Goal: Task Accomplishment & Management: Manage account settings

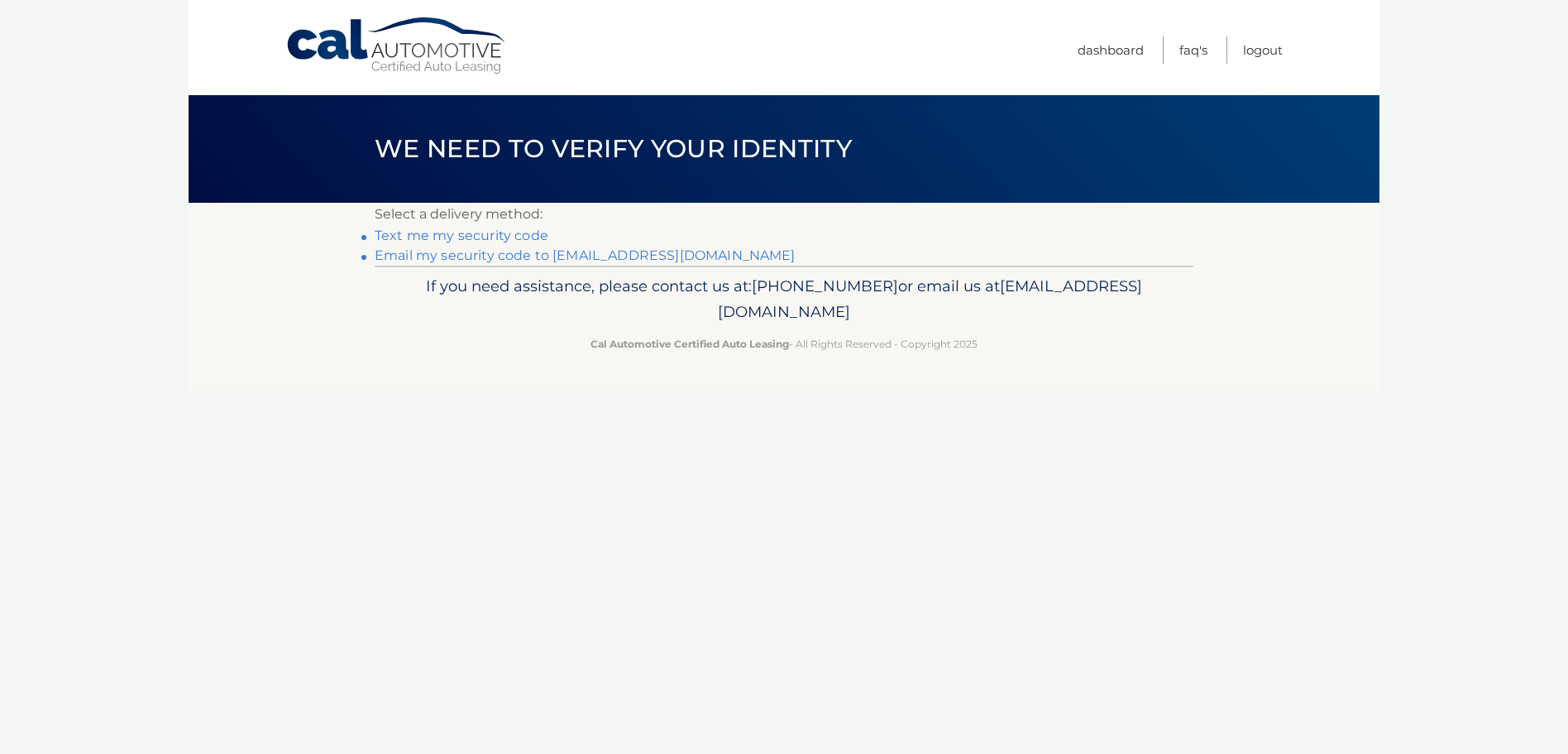
click at [481, 252] on link "Email my security code to c****@csiinsagency.com" at bounding box center [585, 255] width 421 height 16
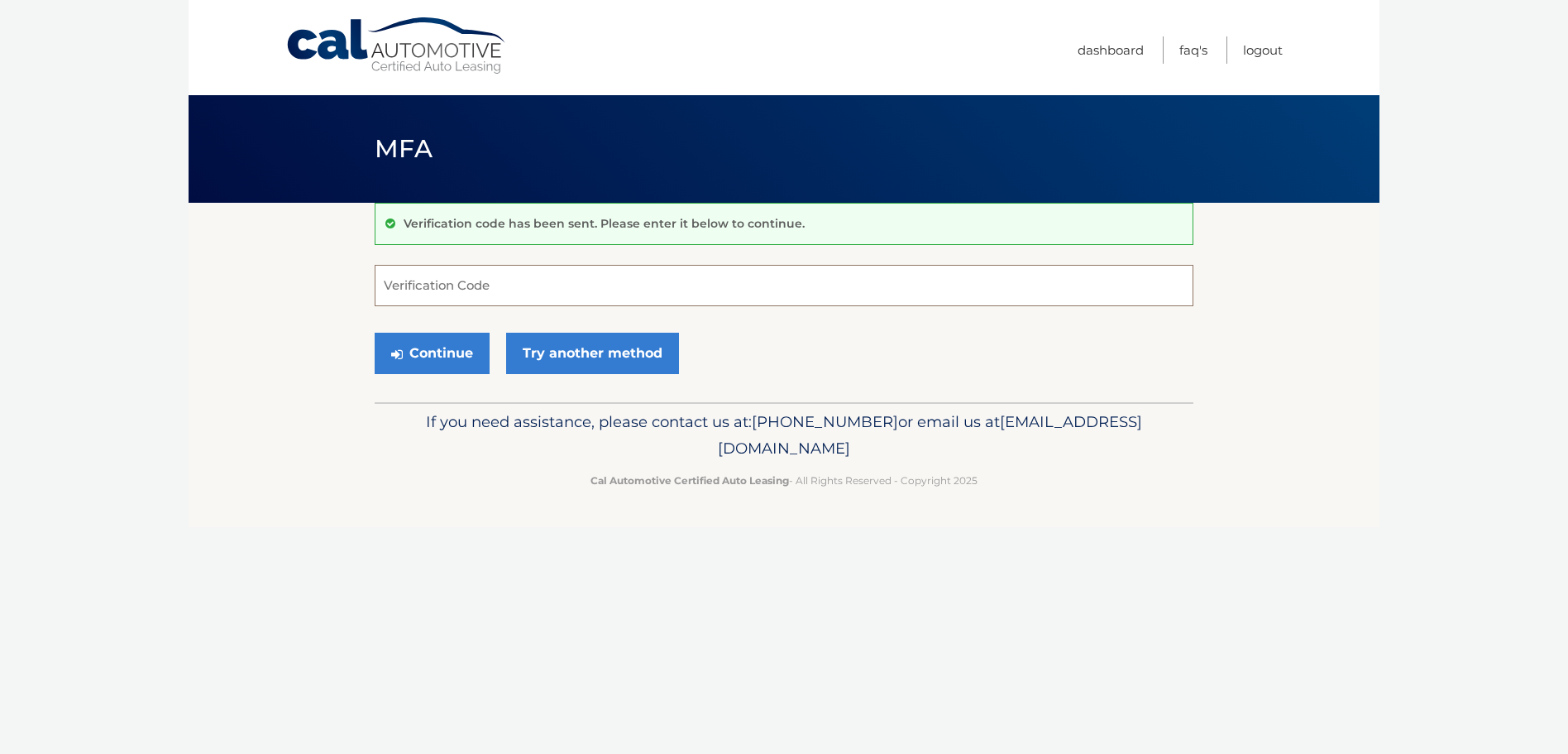
click at [478, 283] on input "Verification Code" at bounding box center [784, 285] width 819 height 42
click at [662, 275] on input "Verification Code" at bounding box center [784, 285] width 819 height 42
type input "017013"
click at [437, 344] on button "Continue" at bounding box center [433, 353] width 115 height 42
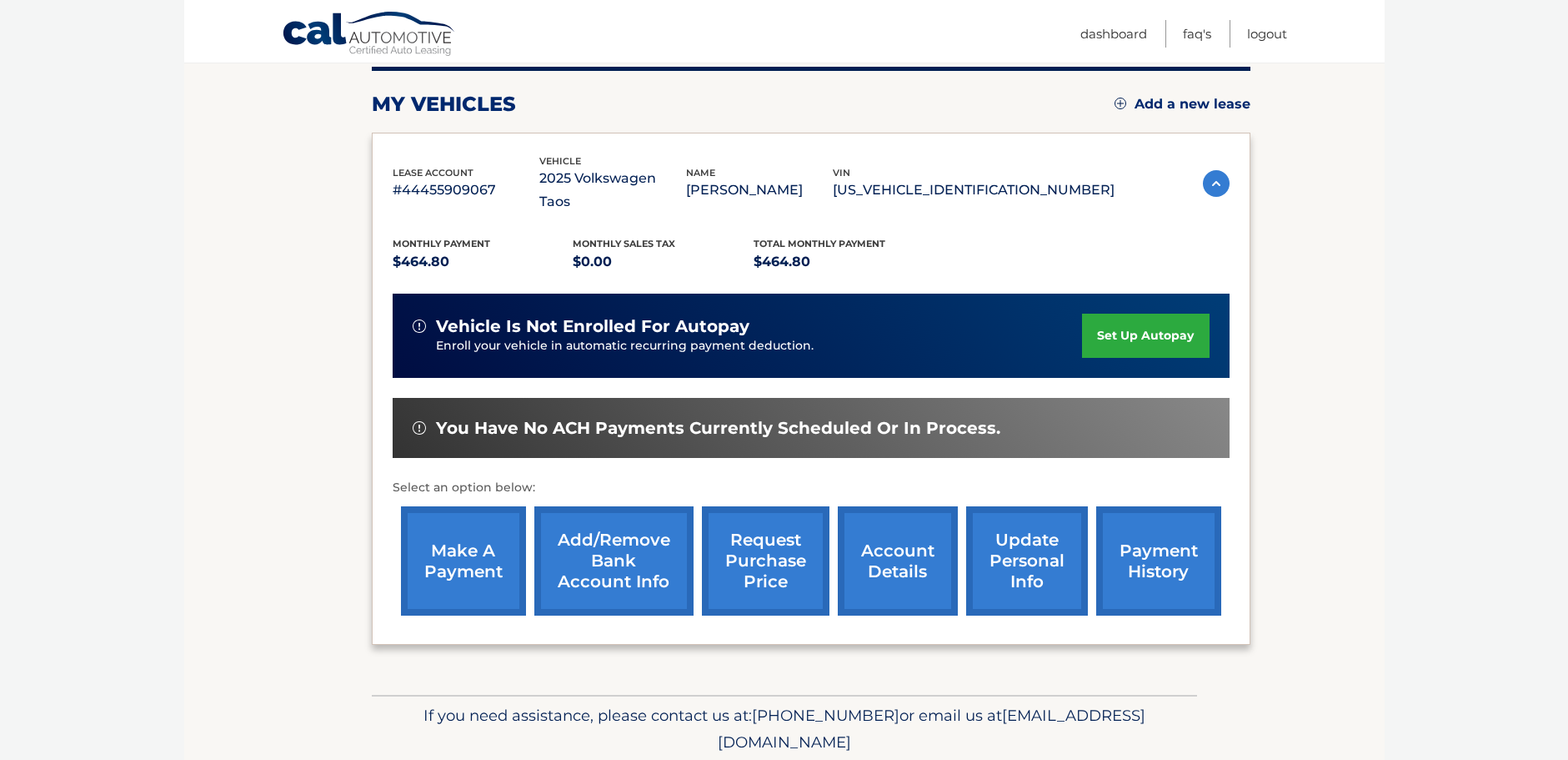
scroll to position [250, 0]
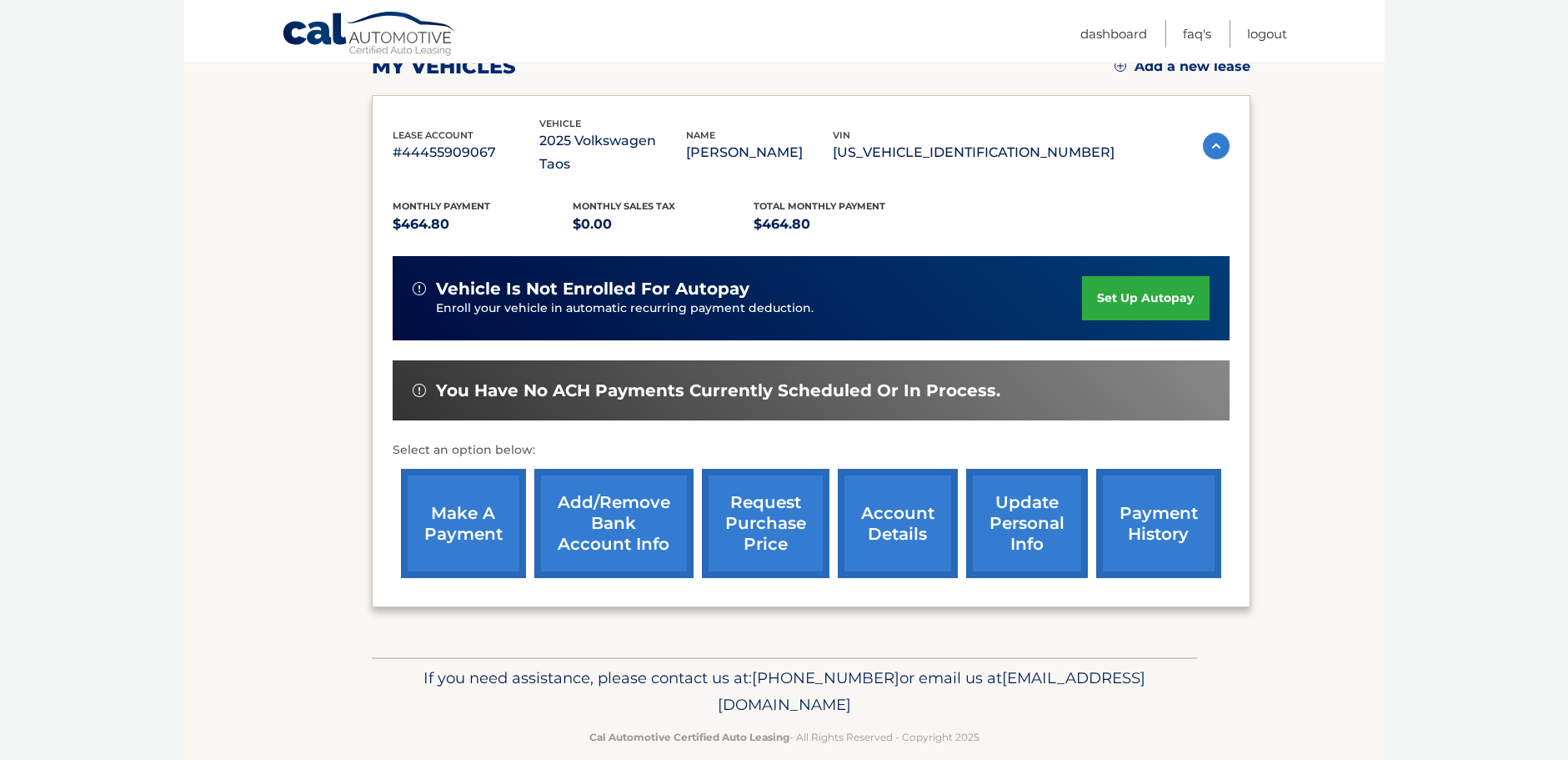
click at [896, 503] on link "account details" at bounding box center [898, 523] width 120 height 109
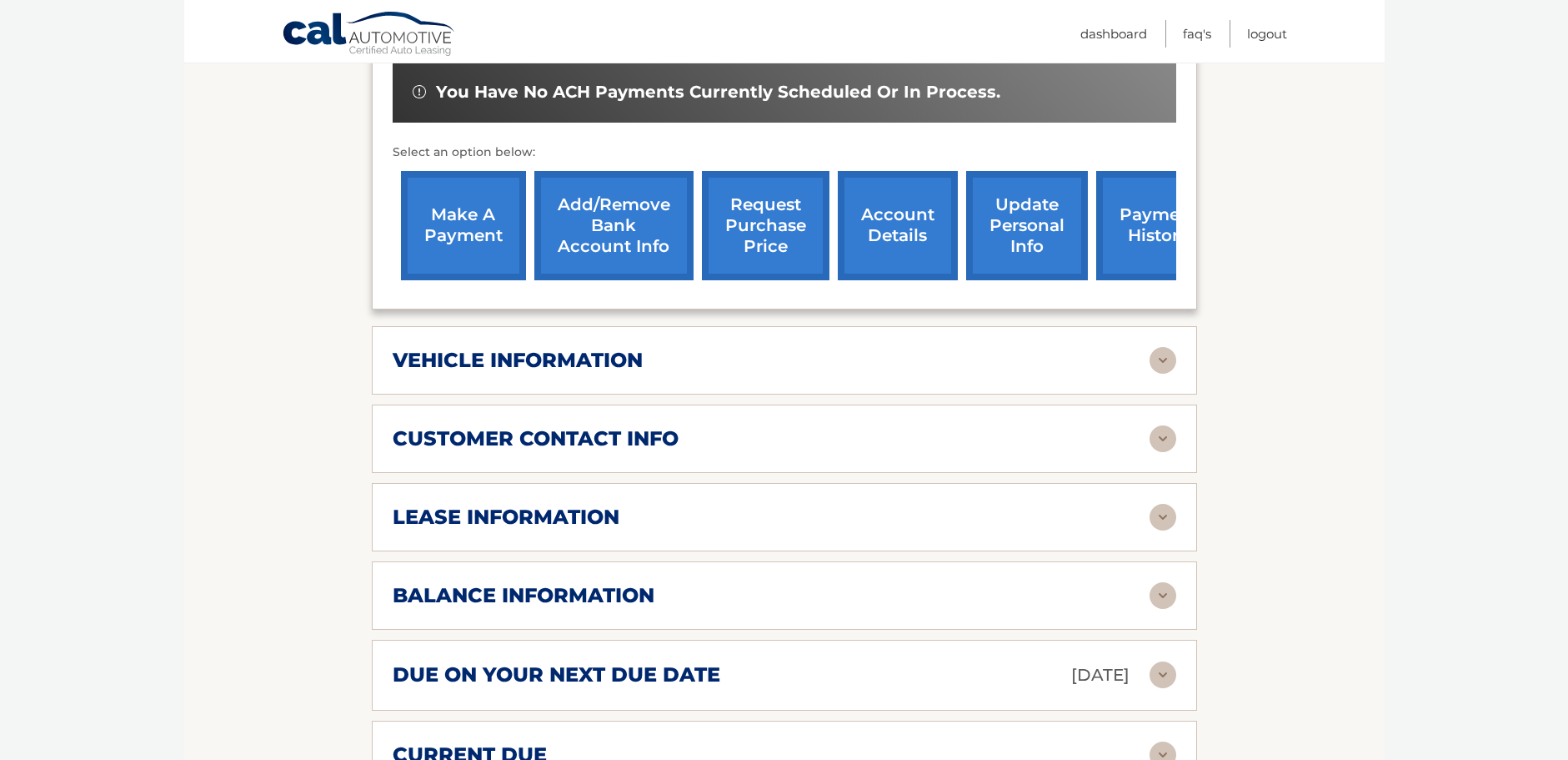
scroll to position [310, 0]
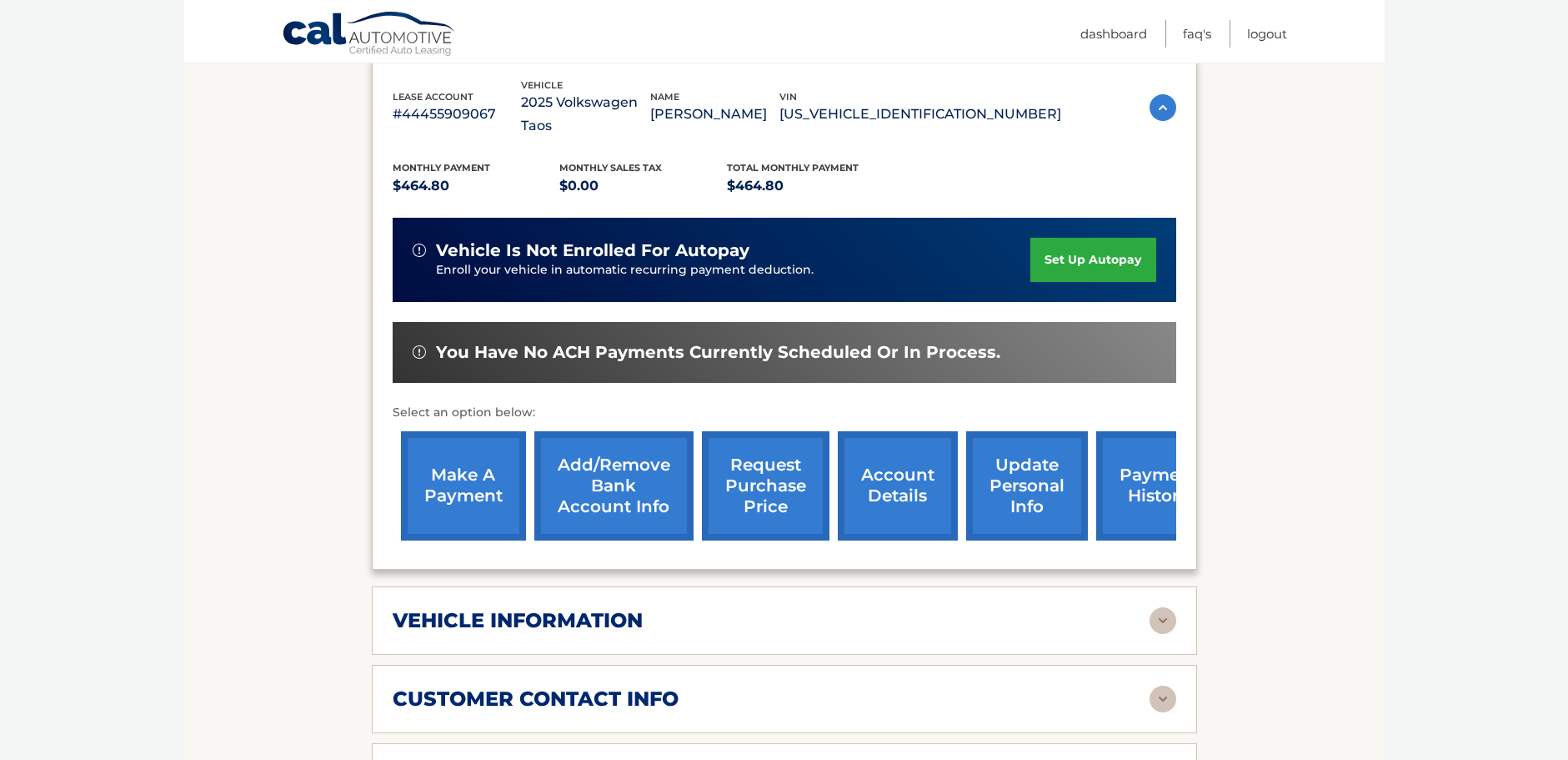
click at [1135, 467] on link "payment history" at bounding box center [1158, 486] width 125 height 109
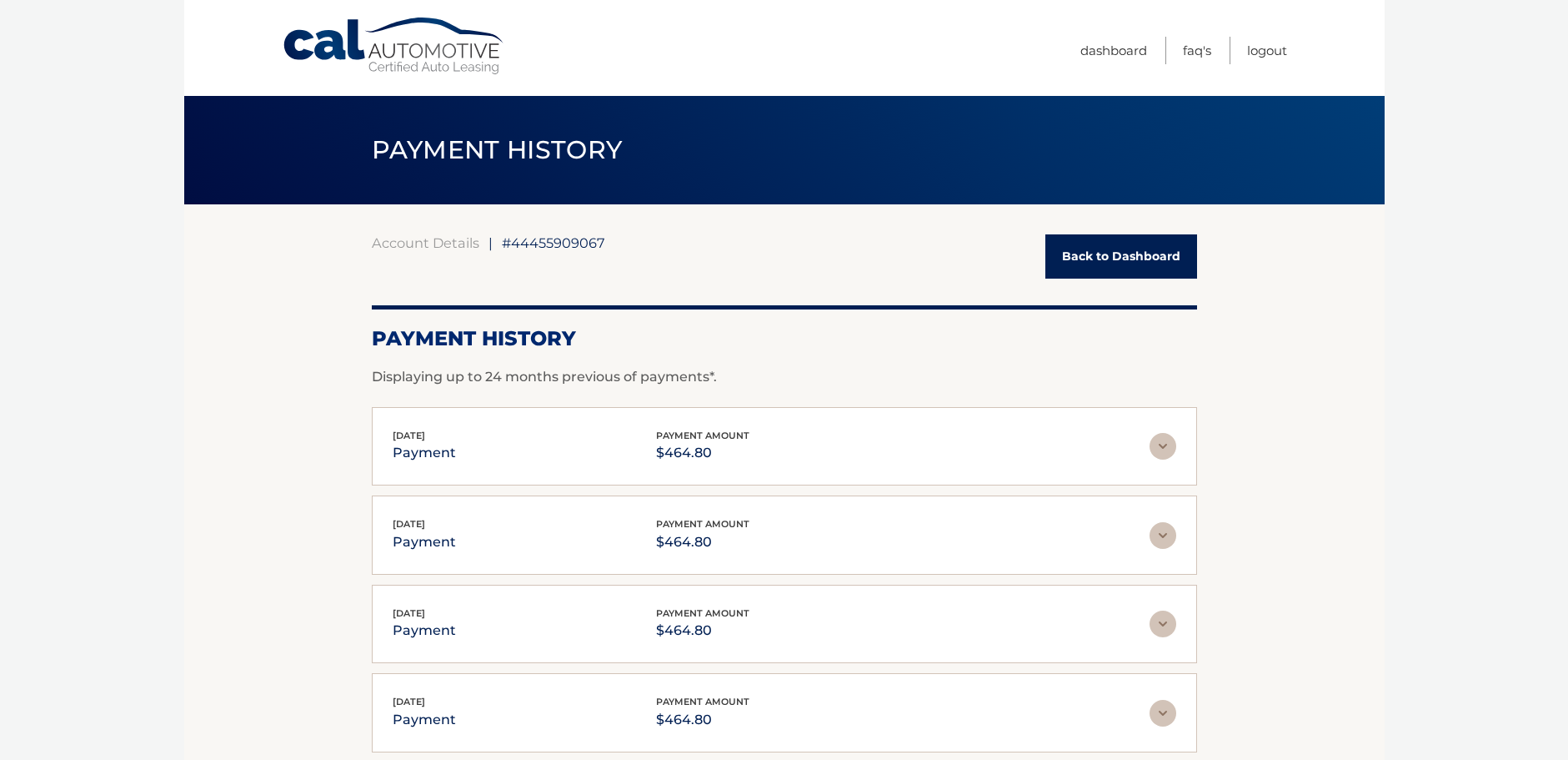
click at [1160, 448] on img at bounding box center [1163, 445] width 27 height 27
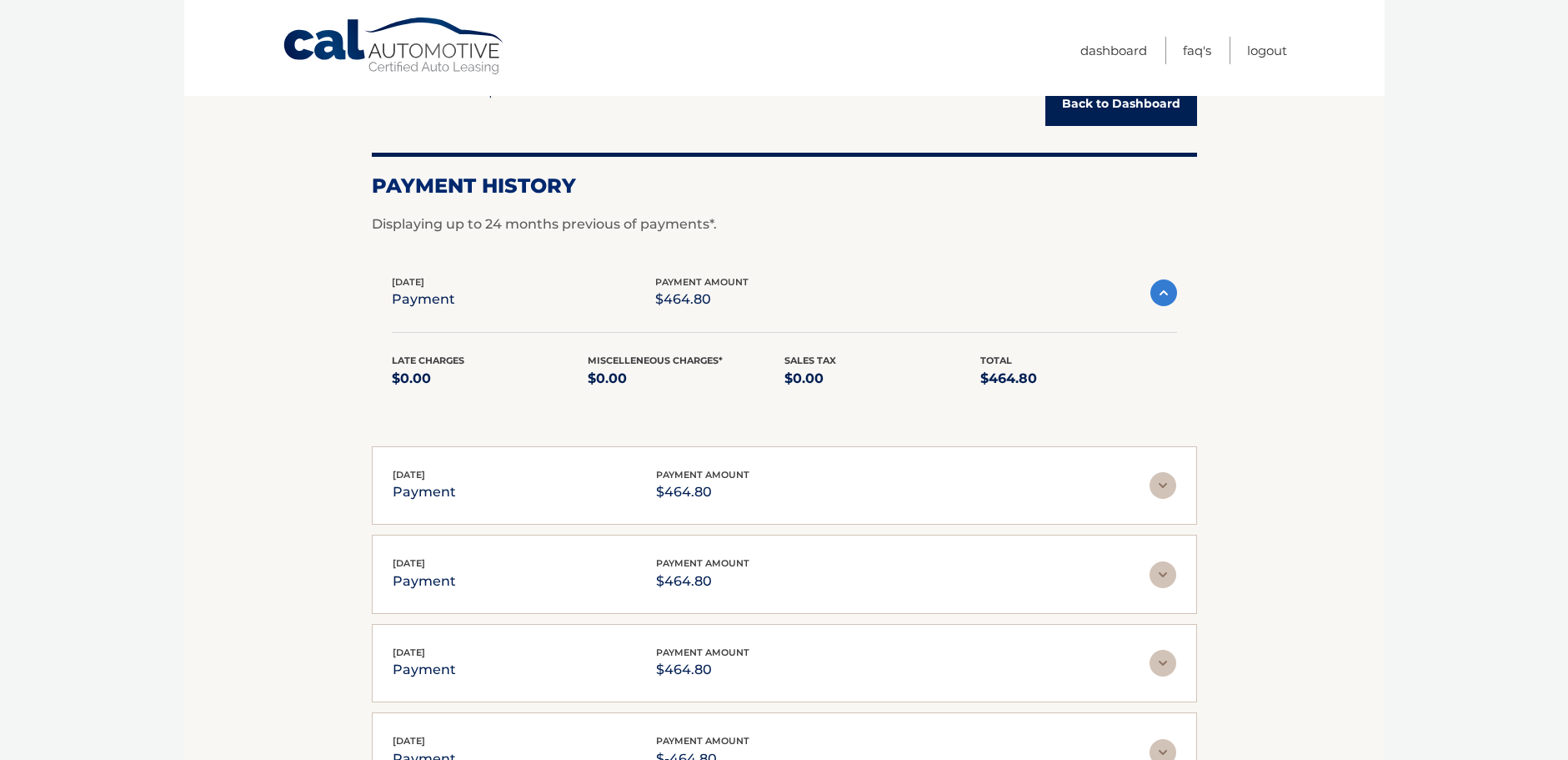
scroll to position [333, 0]
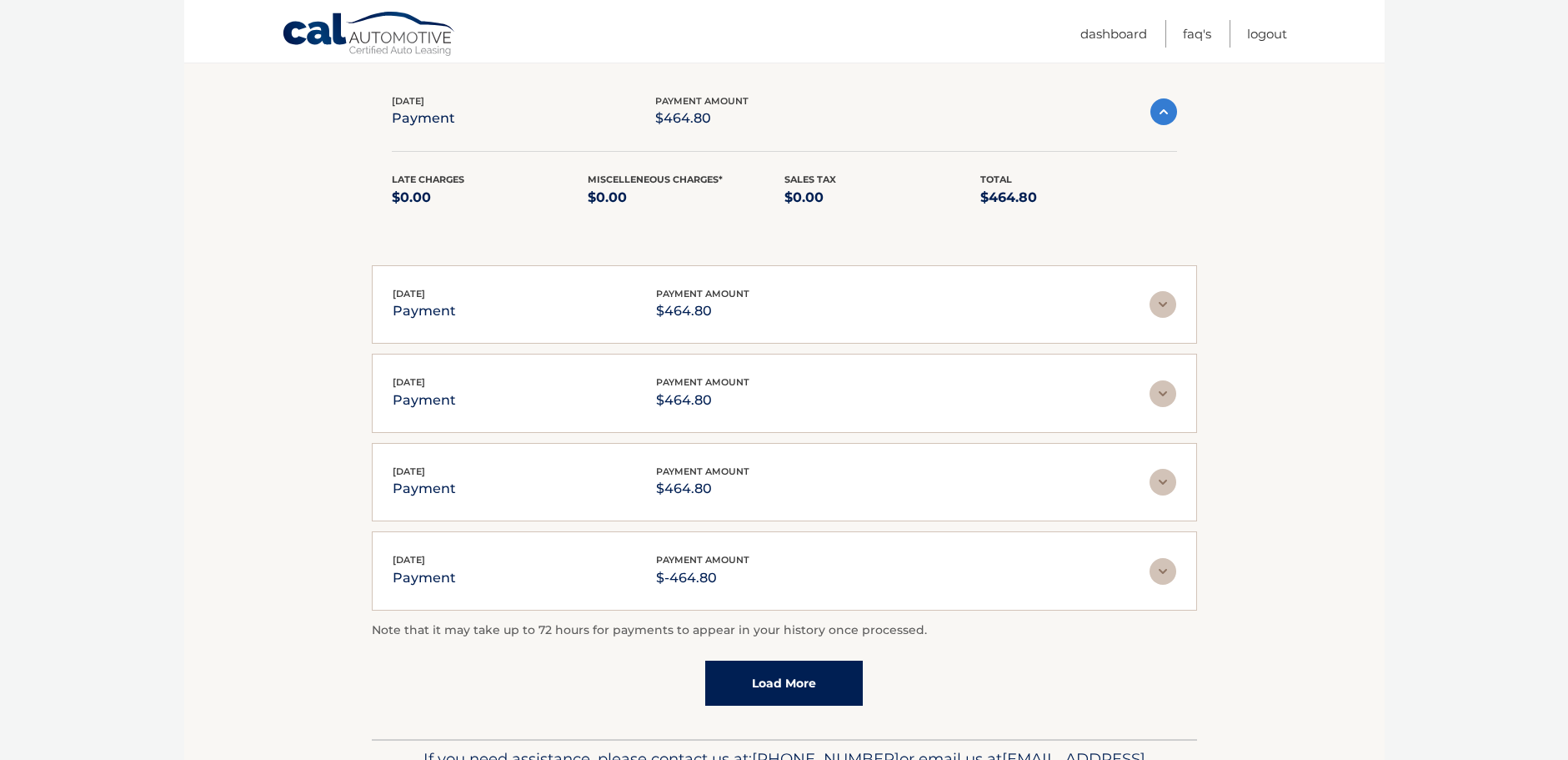
click at [1170, 394] on img at bounding box center [1163, 393] width 27 height 27
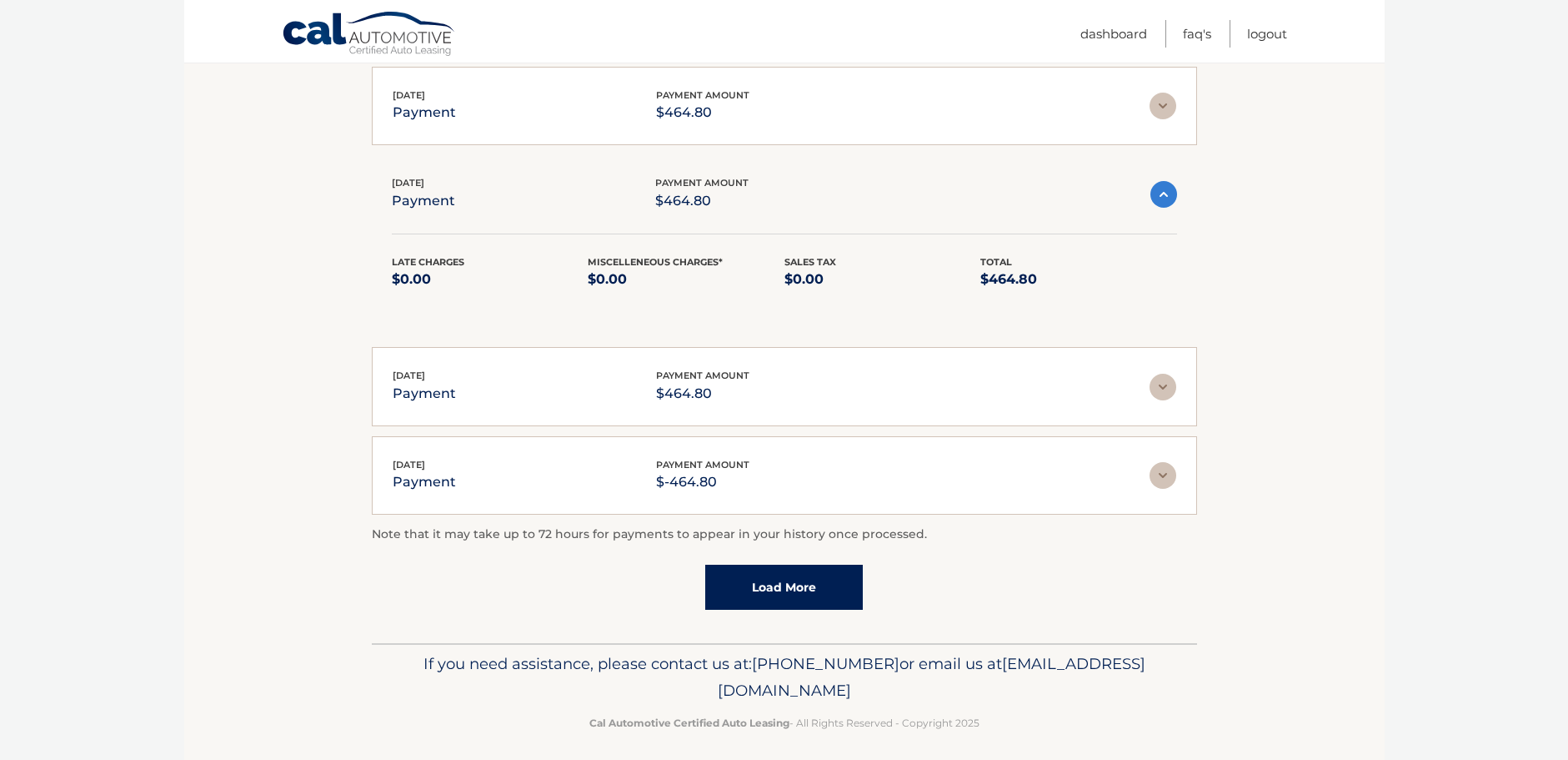
scroll to position [542, 0]
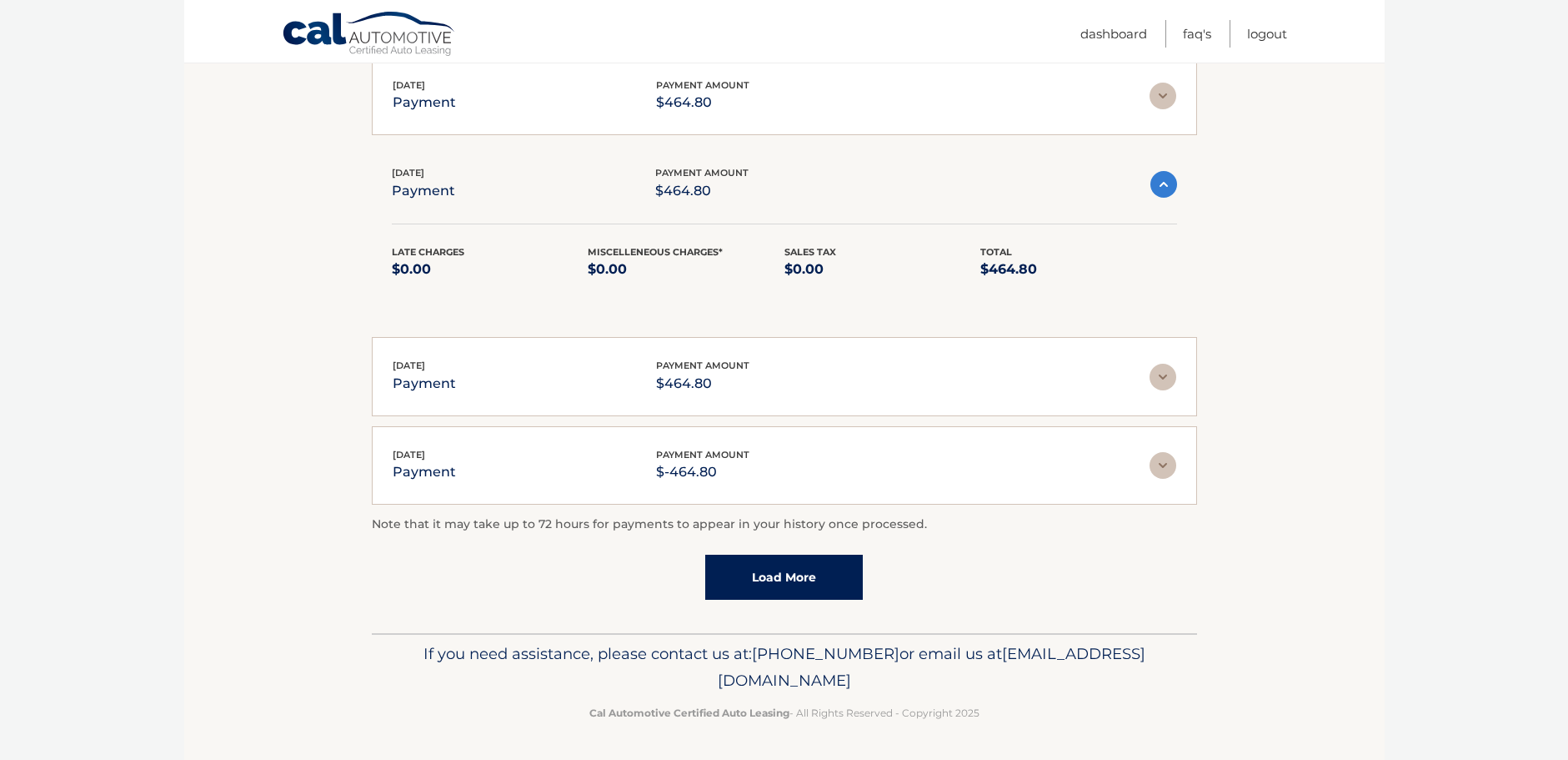
click at [783, 573] on link "Load More" at bounding box center [784, 577] width 158 height 45
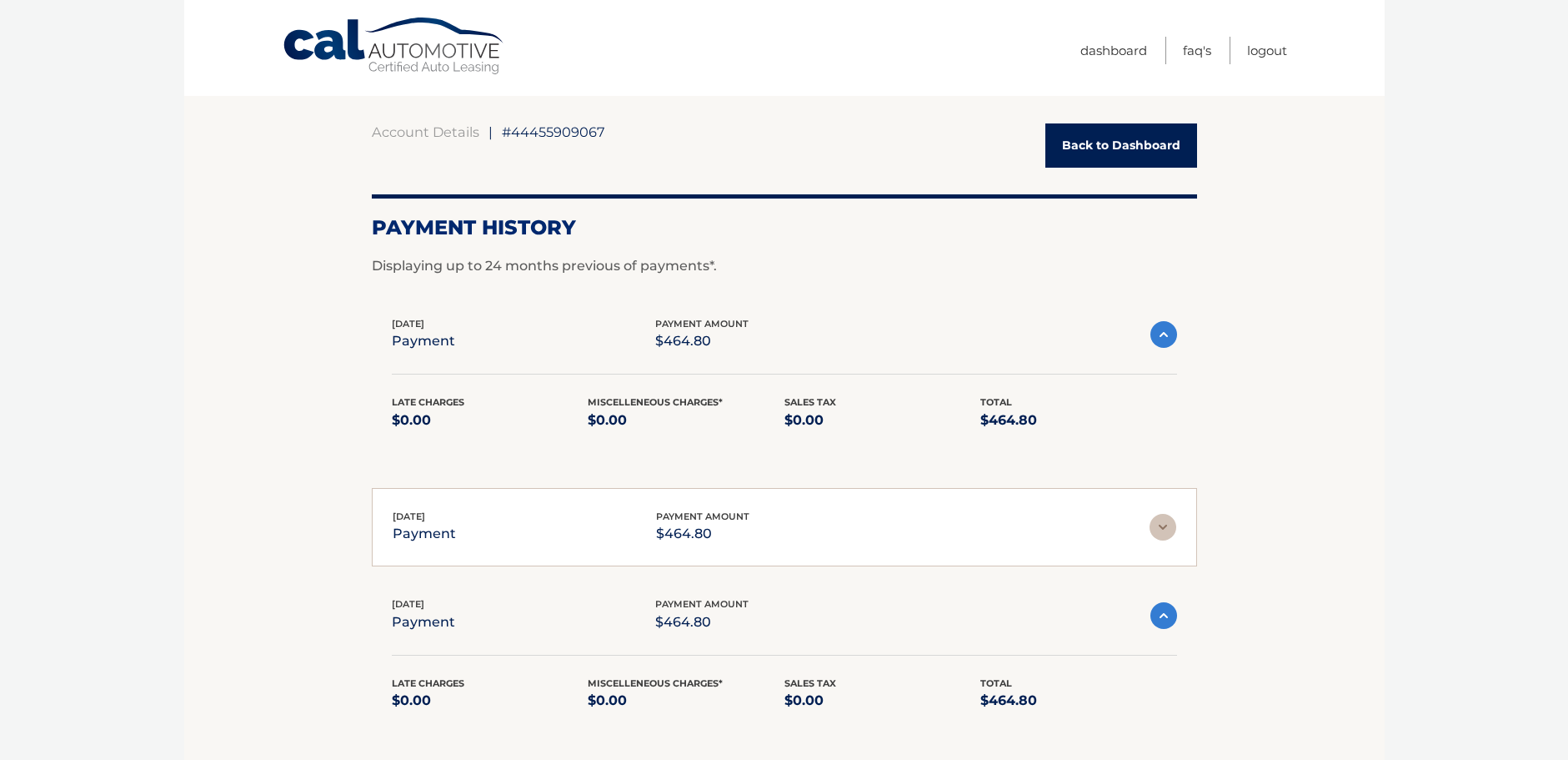
scroll to position [0, 0]
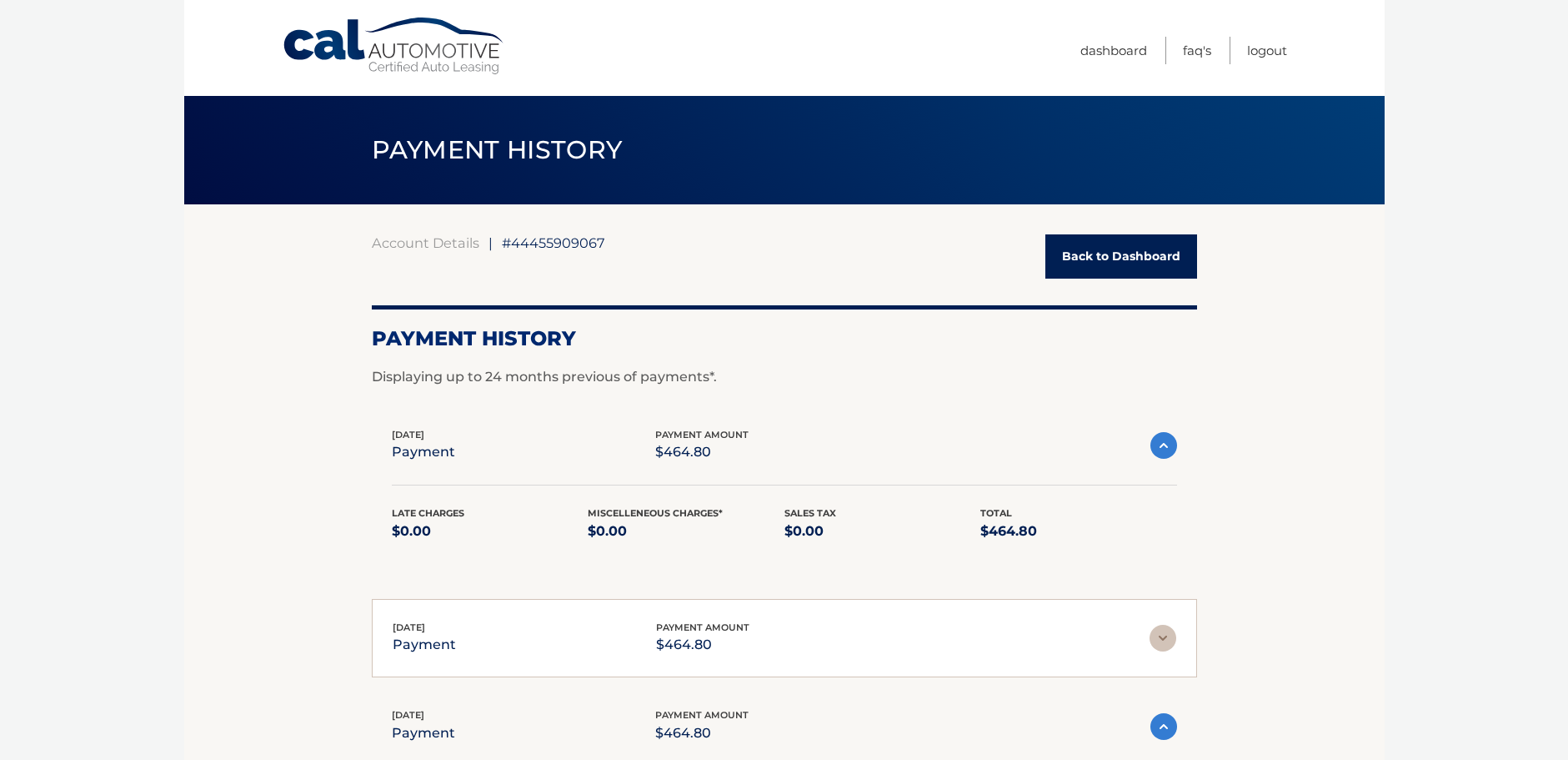
click at [1125, 251] on link "Back to Dashboard" at bounding box center [1121, 256] width 152 height 44
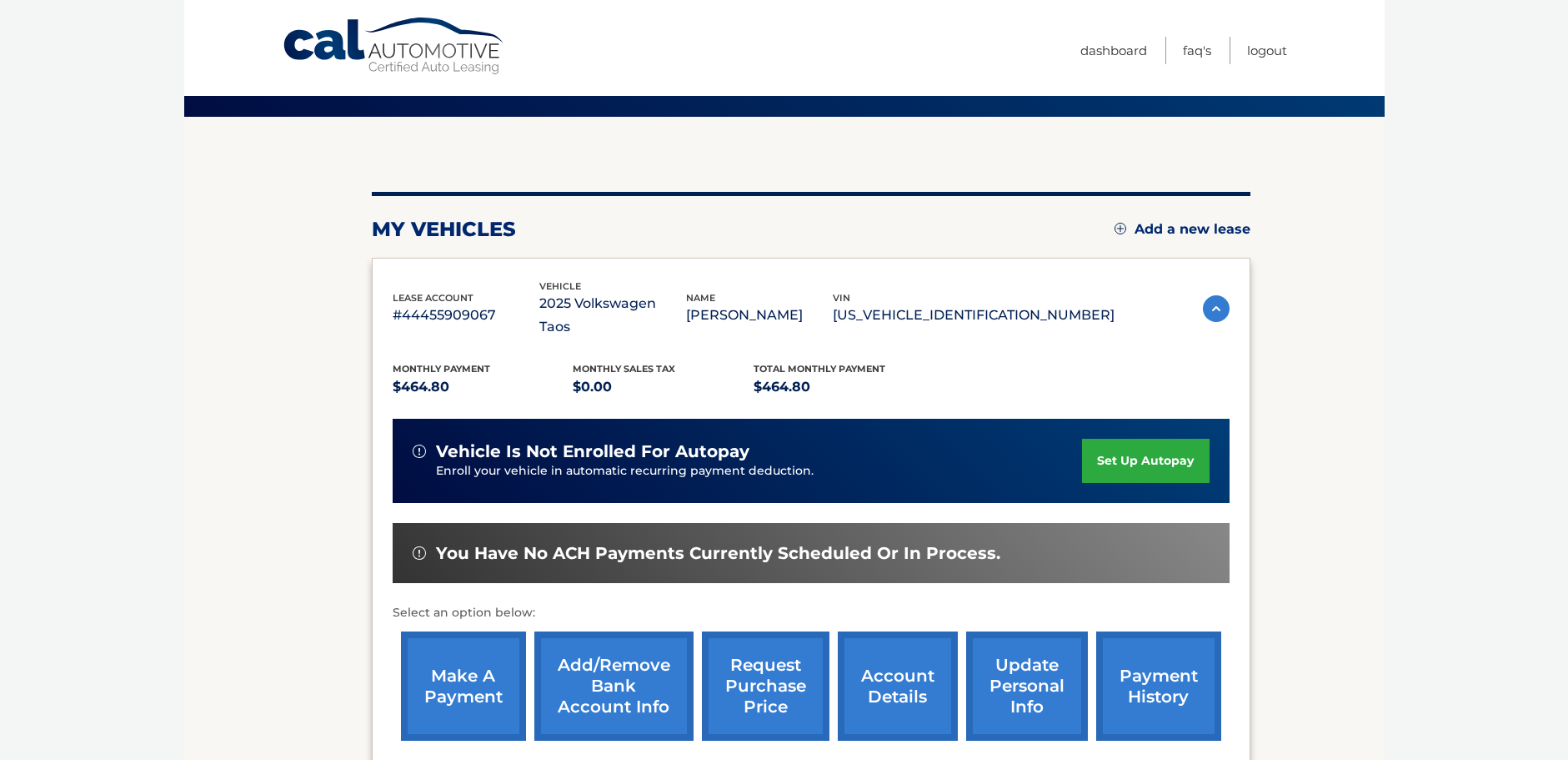
scroll to position [250, 0]
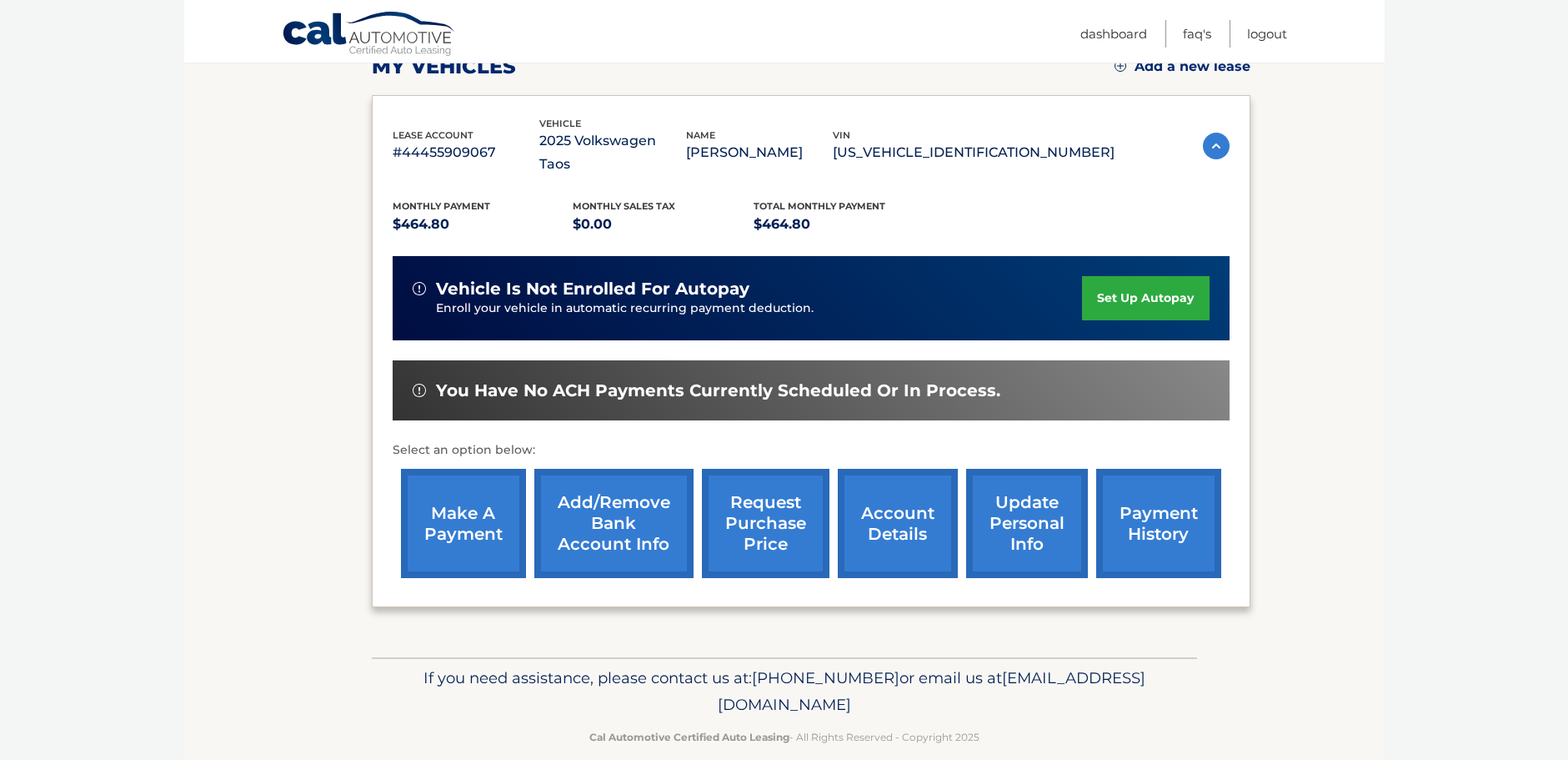
click at [475, 501] on link "make a payment" at bounding box center [464, 523] width 125 height 109
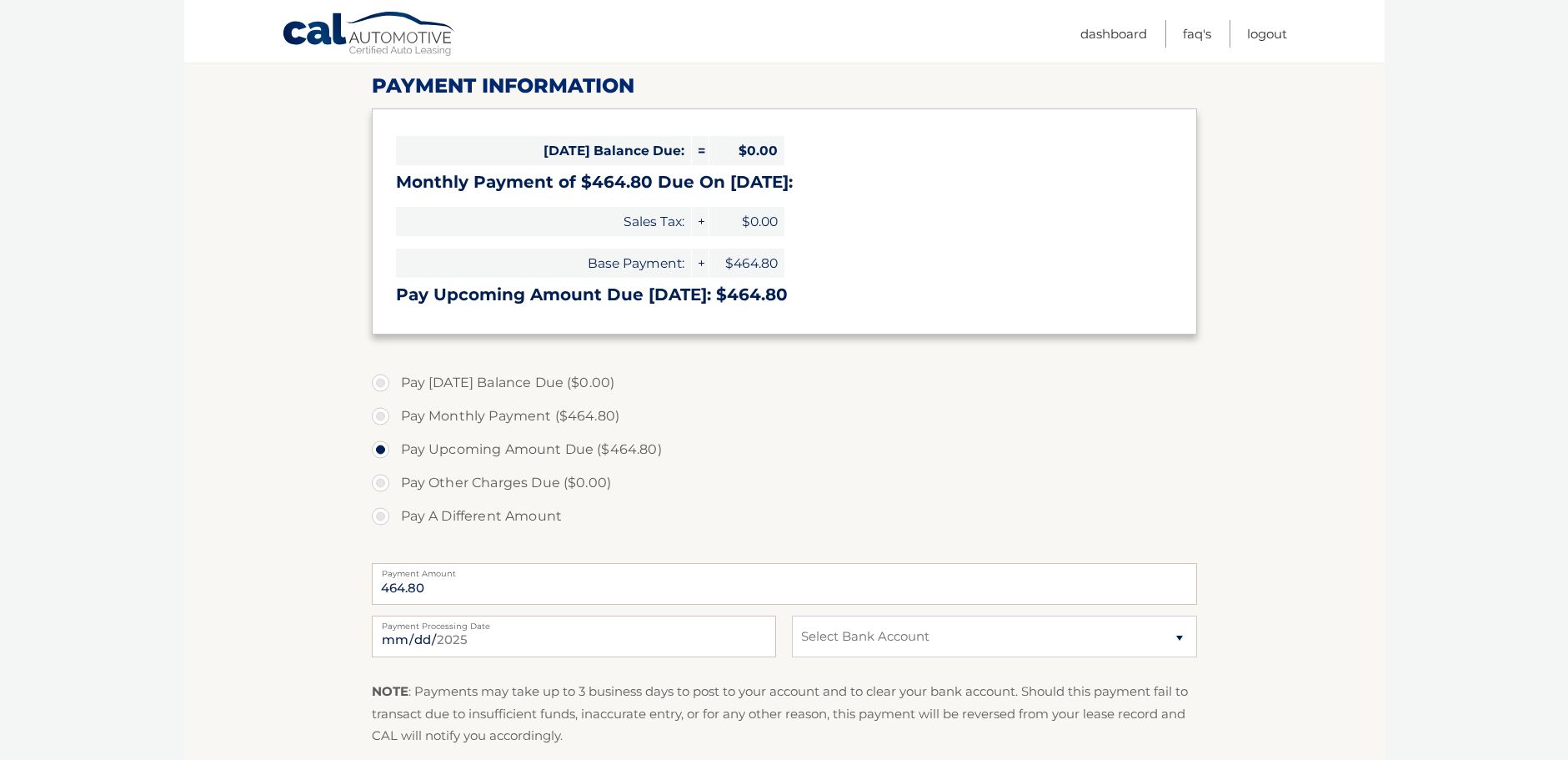
scroll to position [250, 0]
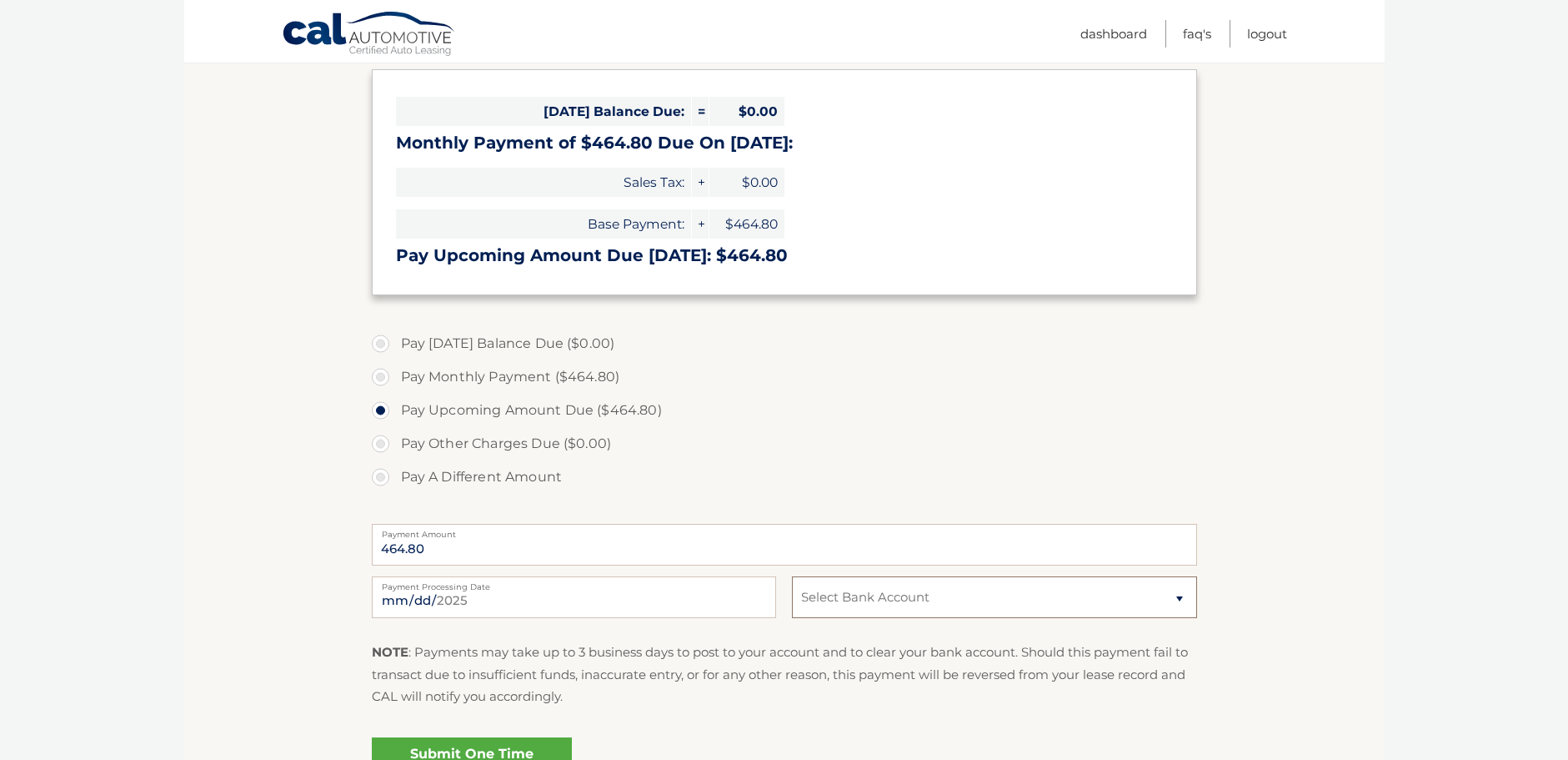
click at [950, 591] on select "Select Bank Account Checking JPMORGAN CHASE BANK, NA *****6033 Checking JPMORGA…" at bounding box center [993, 597] width 404 height 42
select select "Y2ViZTcyZWYtZTEwYi00NDBhLTk1ZGUtZTlkOTVjMTU1NmY2"
click at [791, 576] on select "Select Bank Account Checking JPMORGAN CHASE BANK, NA *****6033 Checking JPMORGA…" at bounding box center [993, 597] width 404 height 42
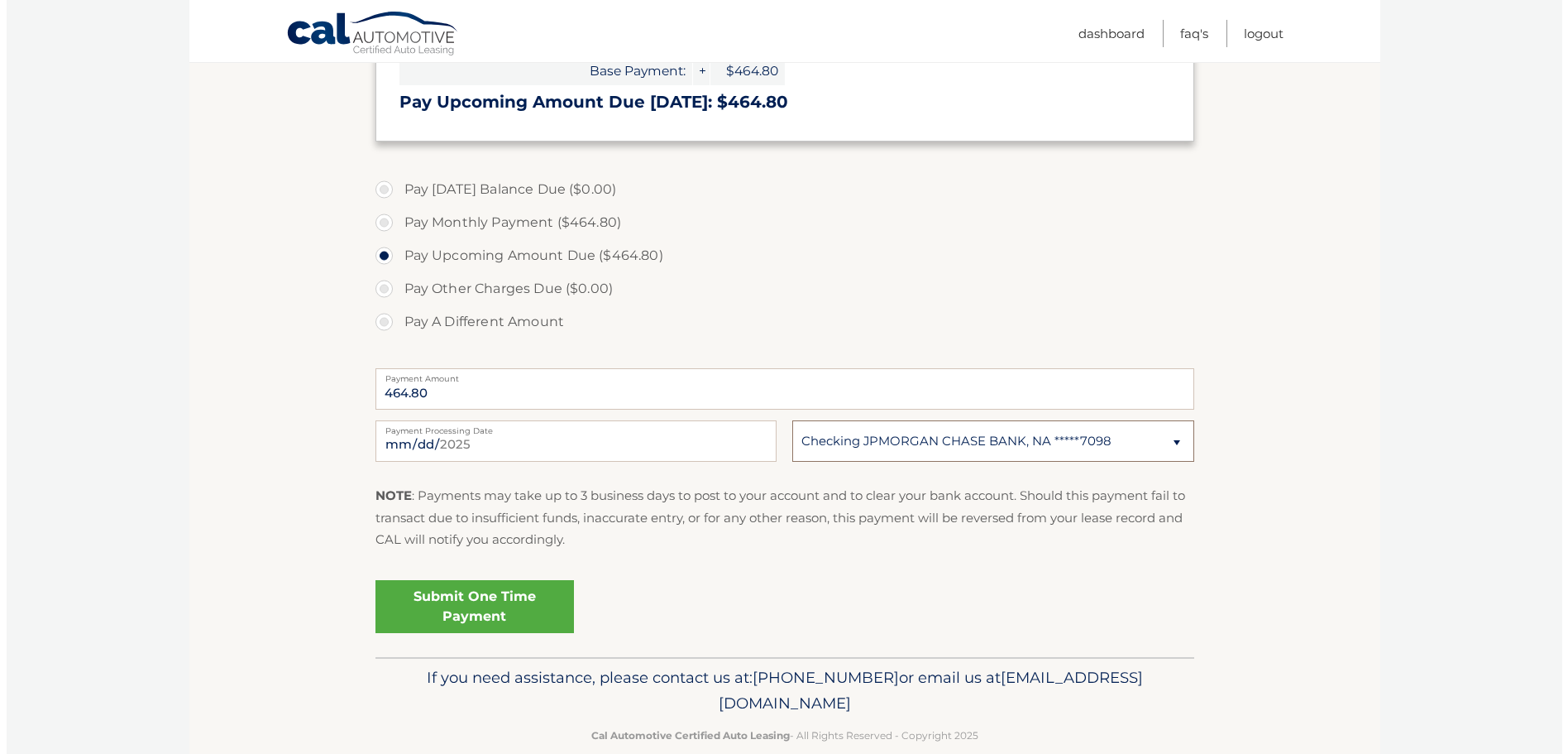
scroll to position [414, 0]
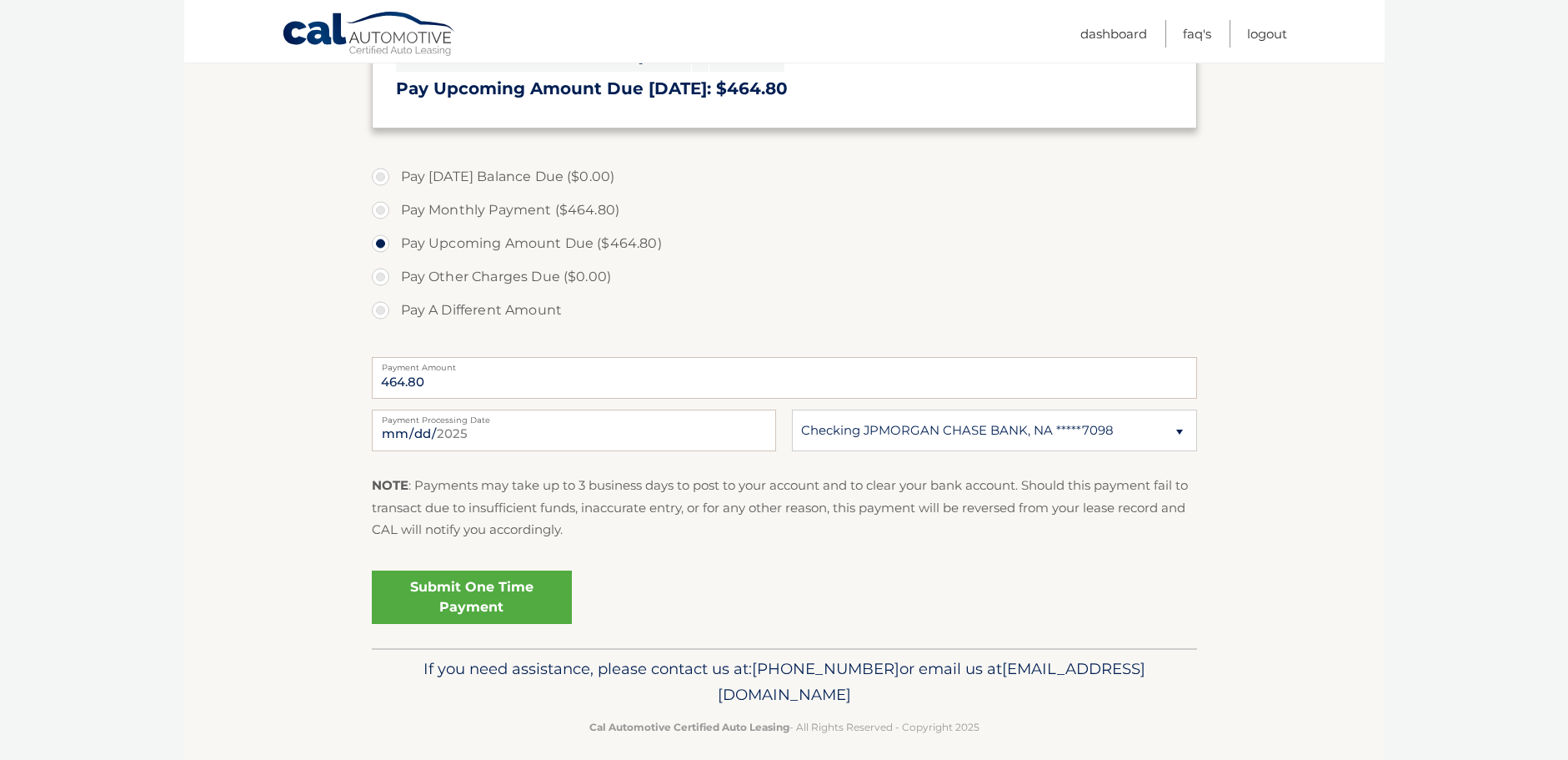
click at [461, 593] on link "Submit One Time Payment" at bounding box center [471, 597] width 200 height 53
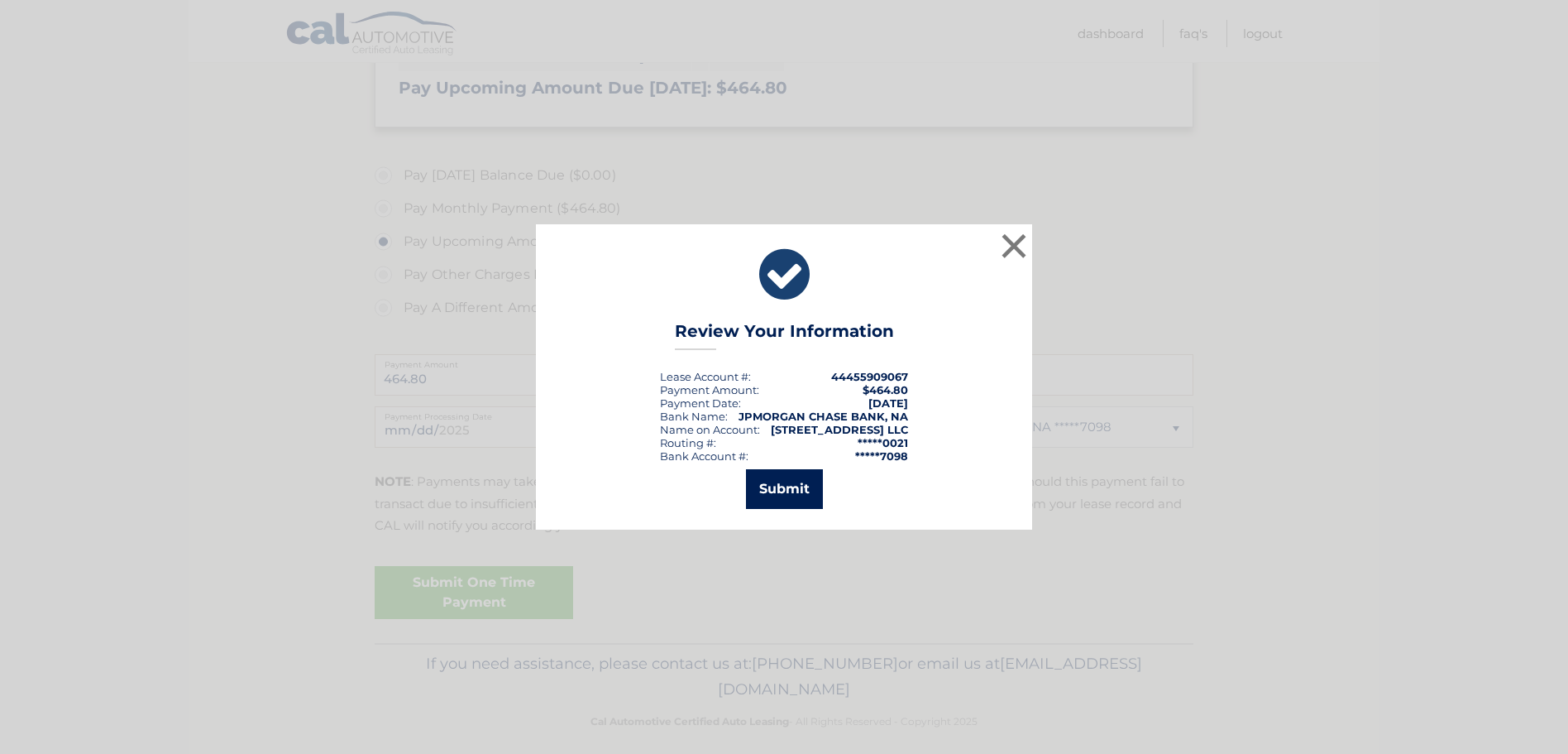
click at [789, 484] on button "Submit" at bounding box center [784, 488] width 77 height 40
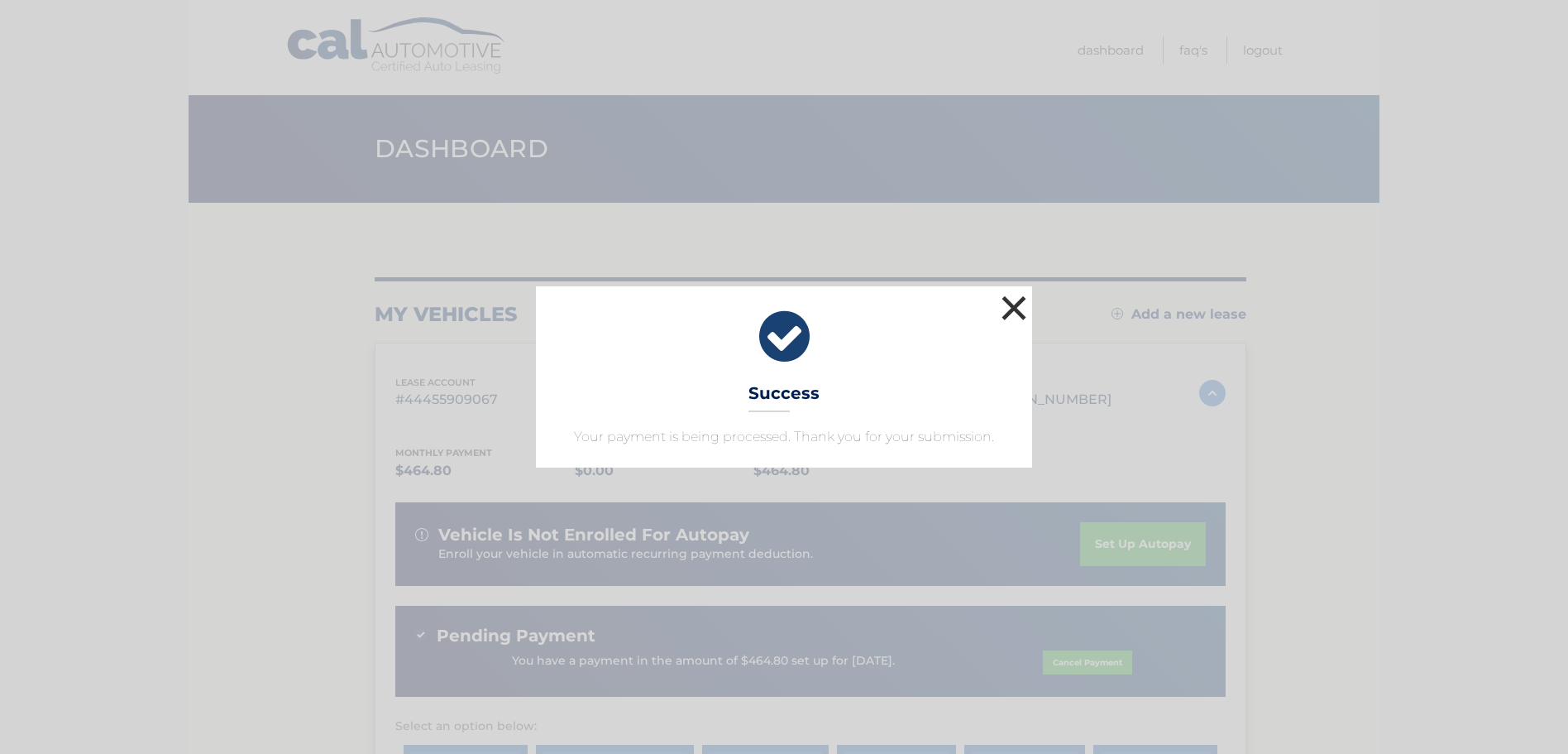
click at [1017, 307] on button "×" at bounding box center [1014, 308] width 33 height 33
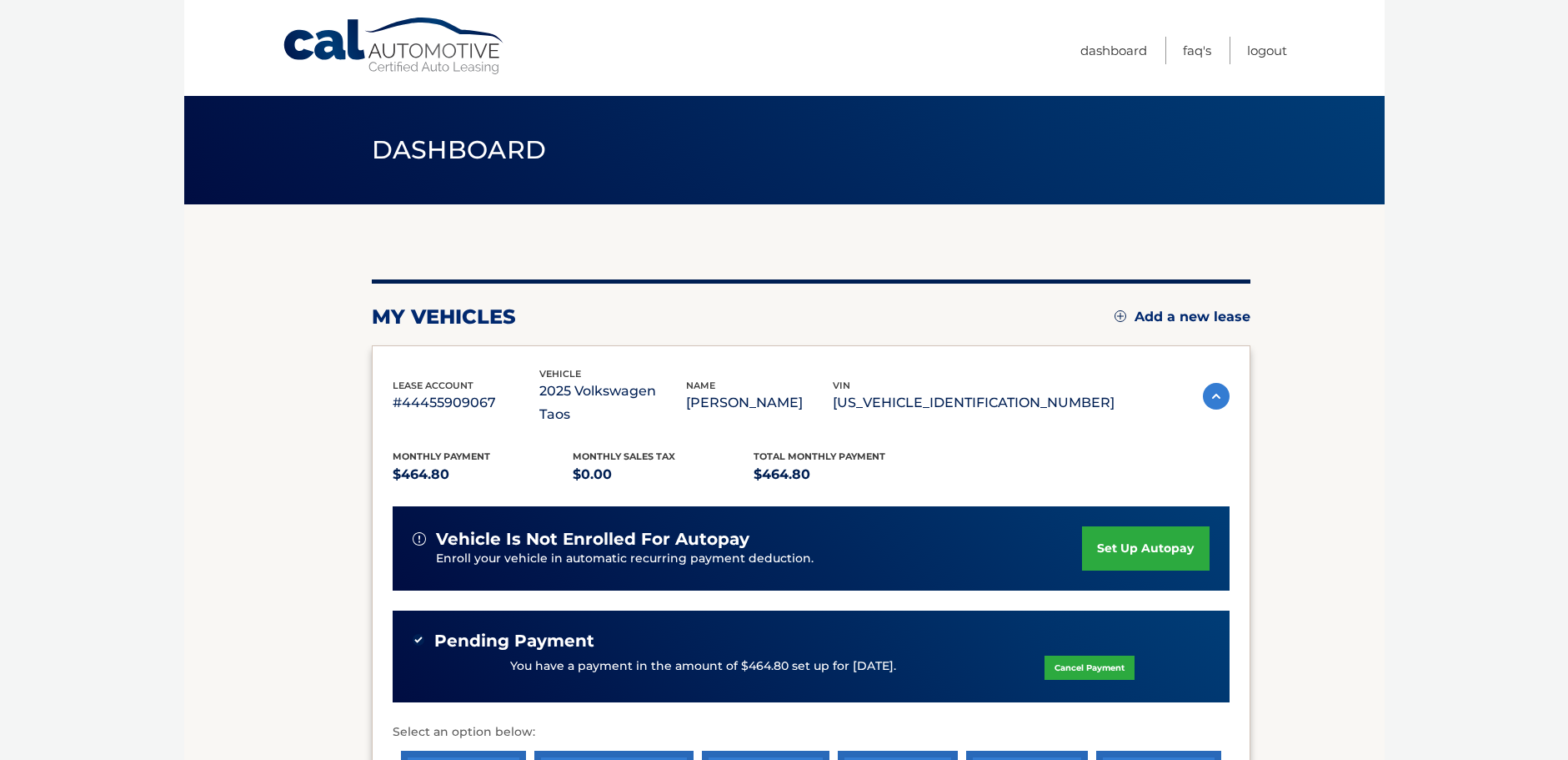
click at [626, 300] on div "my vehicles Add a new lease lease account #44455909067 vehicle 2025 Volkswagen …" at bounding box center [810, 584] width 878 height 610
